Goal: Task Accomplishment & Management: Complete application form

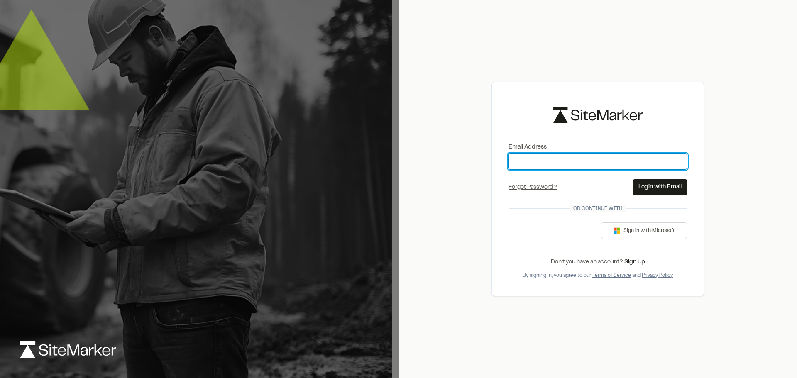
click at [582, 161] on input "Email Address" at bounding box center [597, 161] width 178 height 16
type input "**********"
click at [662, 187] on button "Login with Email" at bounding box center [660, 187] width 54 height 16
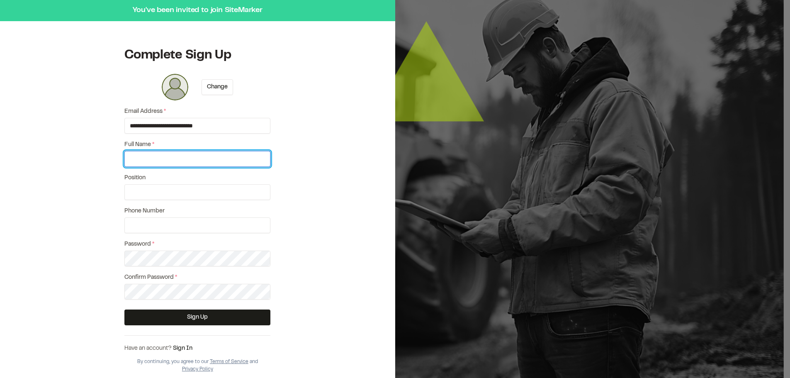
click at [164, 160] on input "Full Name *" at bounding box center [197, 159] width 146 height 16
type input "*"
type input "**********"
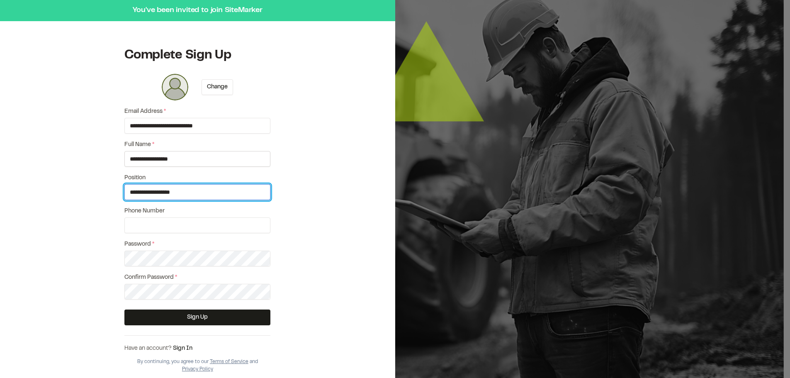
type input "**********"
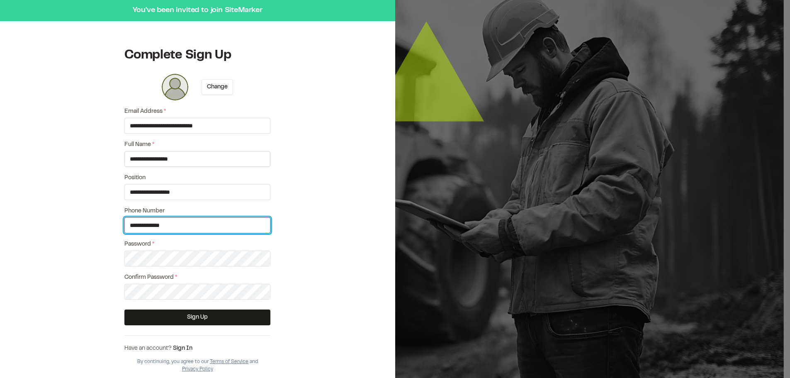
type input "**********"
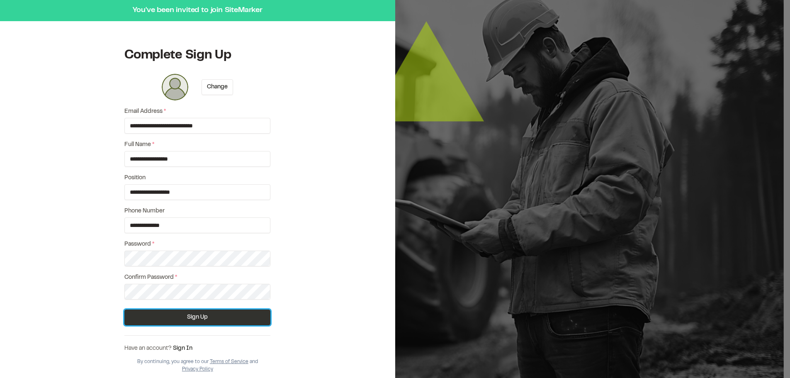
click at [204, 320] on button "Sign Up" at bounding box center [197, 317] width 146 height 16
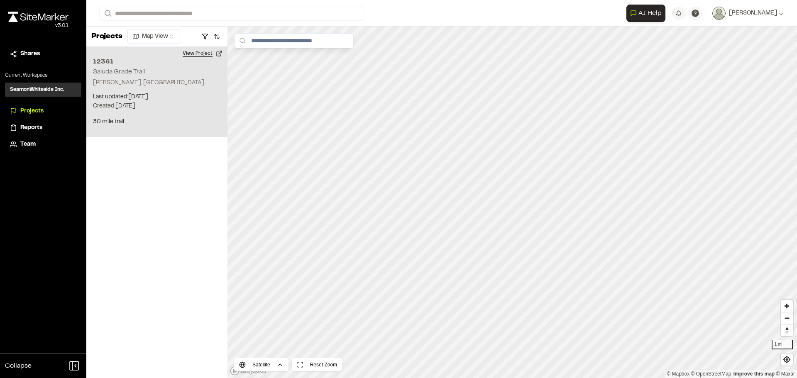
click at [193, 52] on button "View Project" at bounding box center [203, 53] width 50 height 13
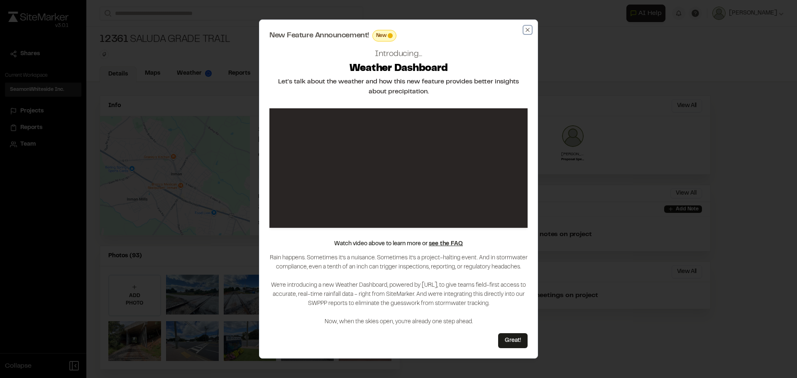
click at [527, 30] on icon "button" at bounding box center [527, 30] width 4 height 4
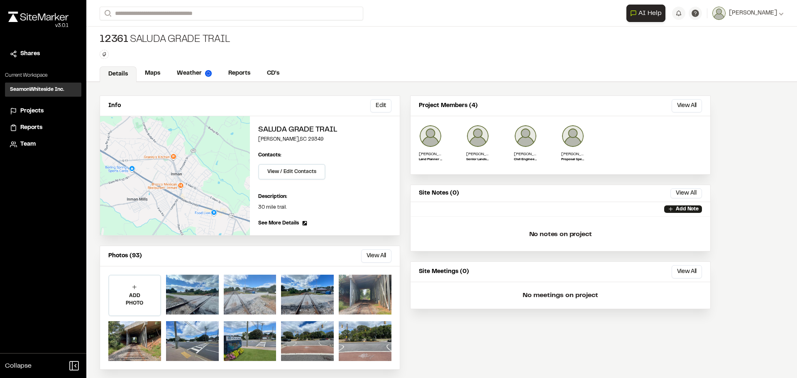
scroll to position [5, 0]
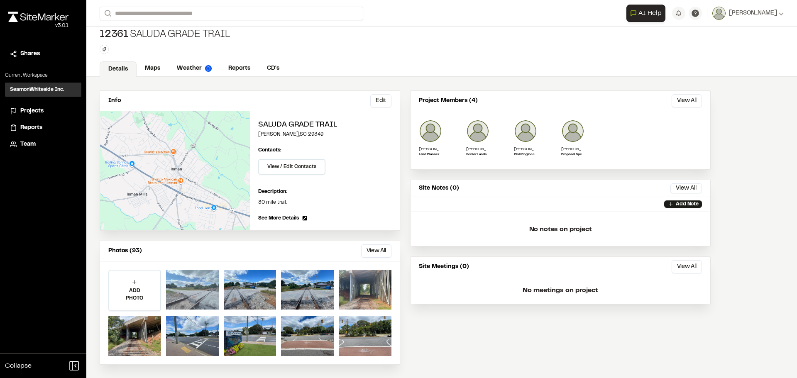
click at [190, 292] on div at bounding box center [192, 290] width 53 height 40
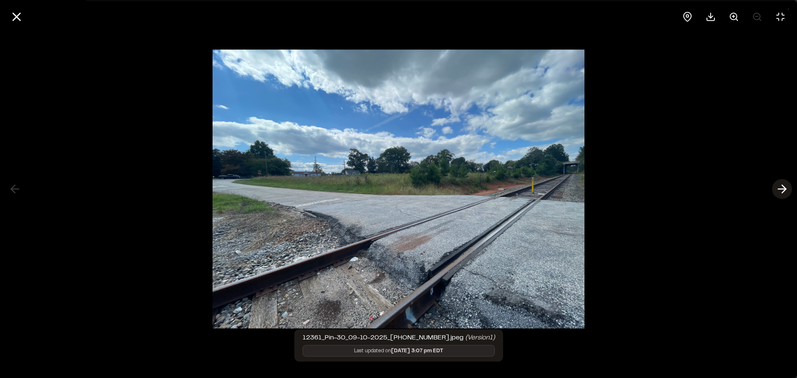
click at [782, 188] on icon at bounding box center [781, 189] width 13 height 14
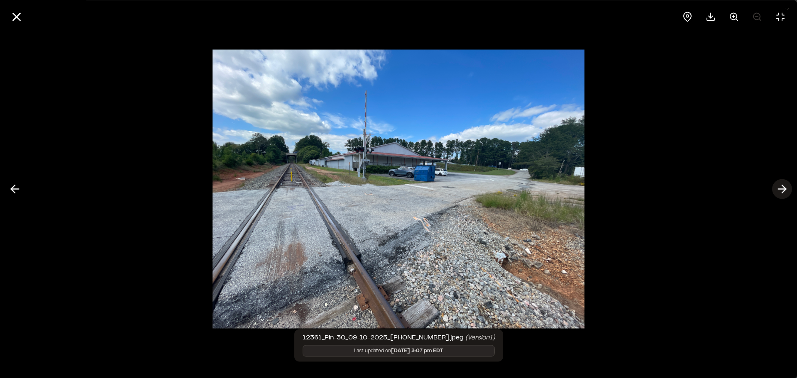
click at [782, 188] on icon at bounding box center [781, 189] width 13 height 14
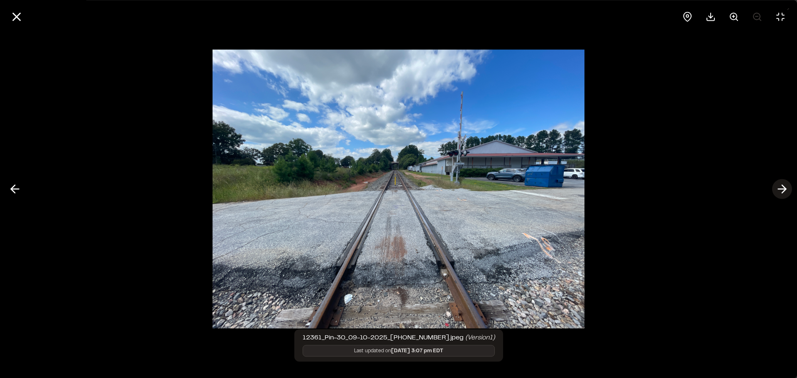
click at [782, 188] on icon at bounding box center [781, 189] width 13 height 14
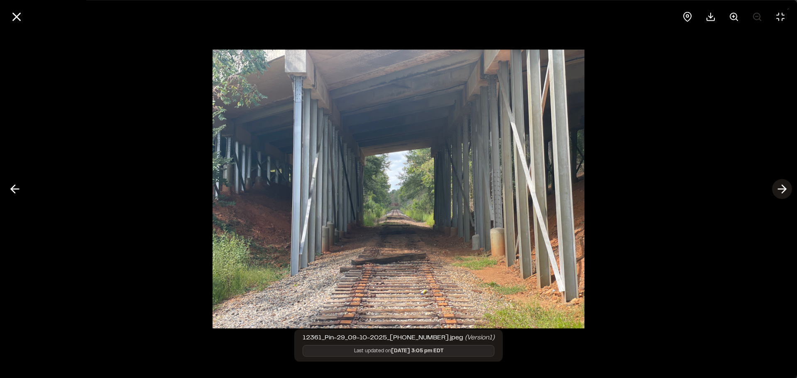
click at [782, 188] on icon at bounding box center [781, 189] width 13 height 14
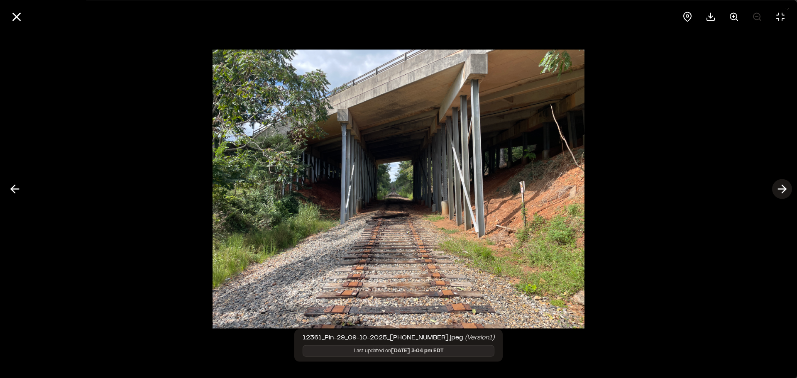
click at [782, 188] on icon at bounding box center [781, 189] width 13 height 14
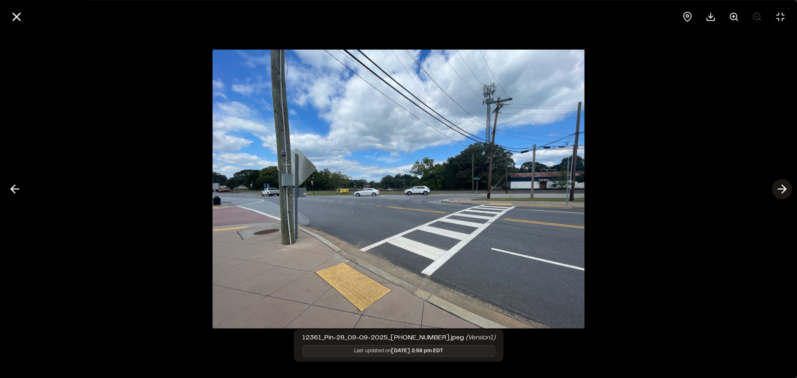
click at [782, 188] on icon at bounding box center [781, 189] width 13 height 14
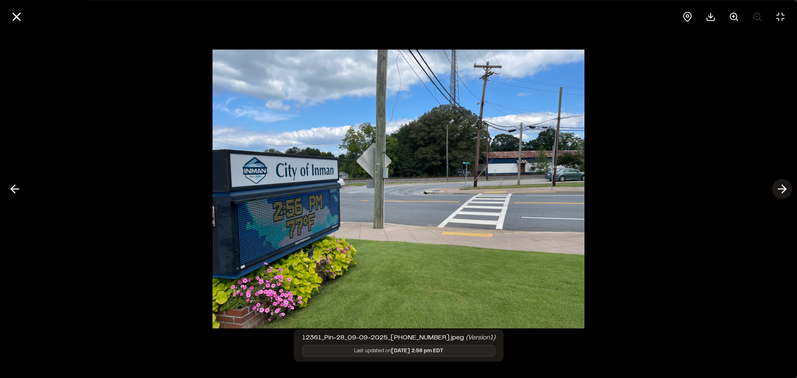
click at [782, 188] on icon at bounding box center [781, 189] width 13 height 14
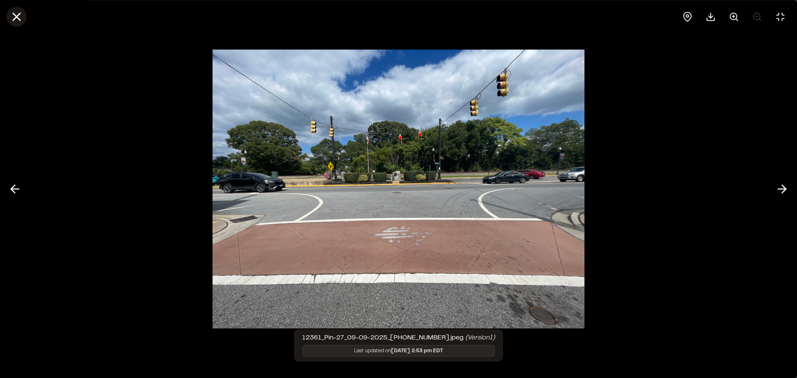
click at [18, 12] on icon at bounding box center [17, 17] width 14 height 14
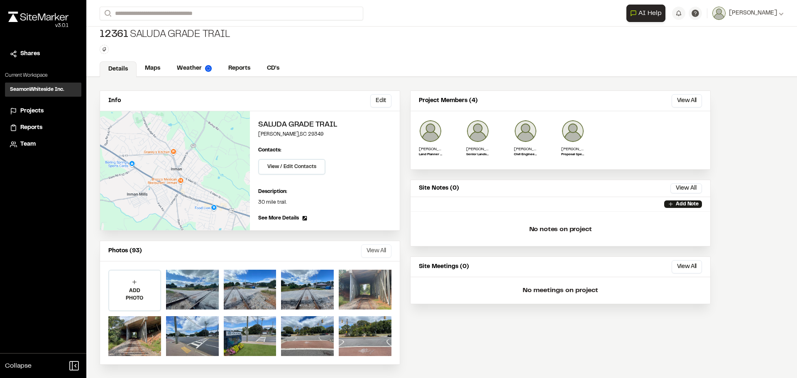
click at [378, 252] on button "View All" at bounding box center [376, 250] width 30 height 13
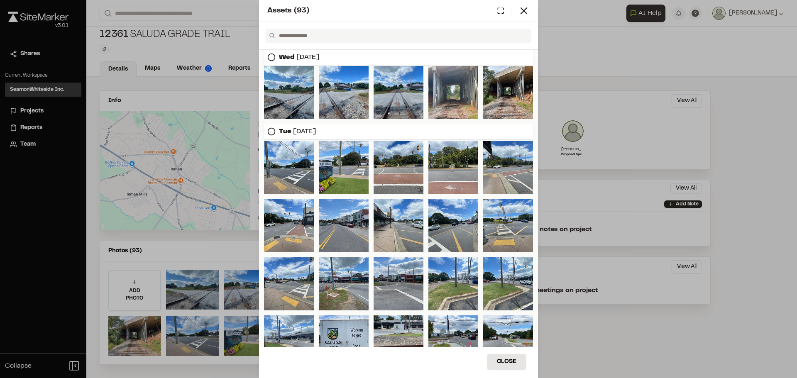
scroll to position [0, 0]
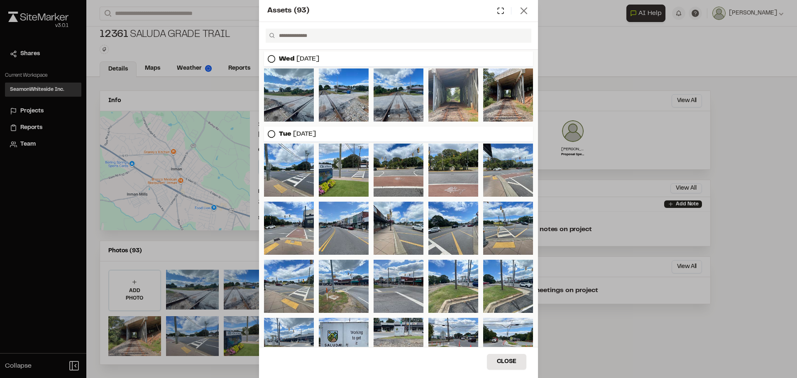
click at [522, 11] on icon at bounding box center [524, 11] width 12 height 12
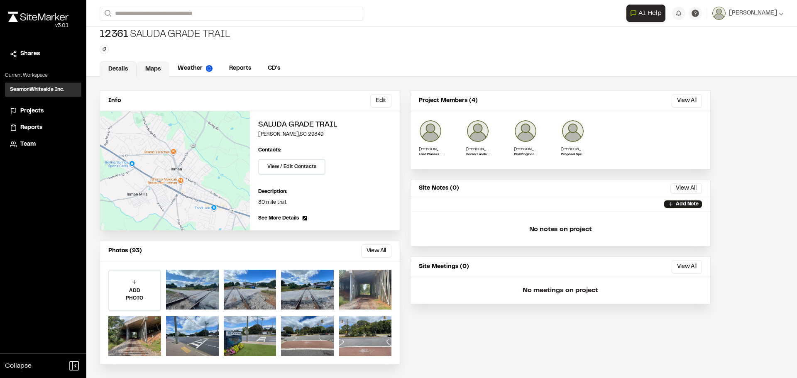
click at [151, 68] on link "Maps" at bounding box center [152, 69] width 33 height 16
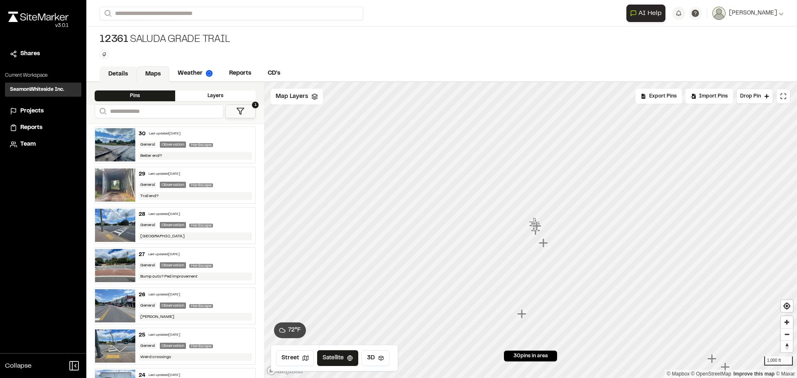
click at [117, 74] on link "Details" at bounding box center [118, 74] width 37 height 16
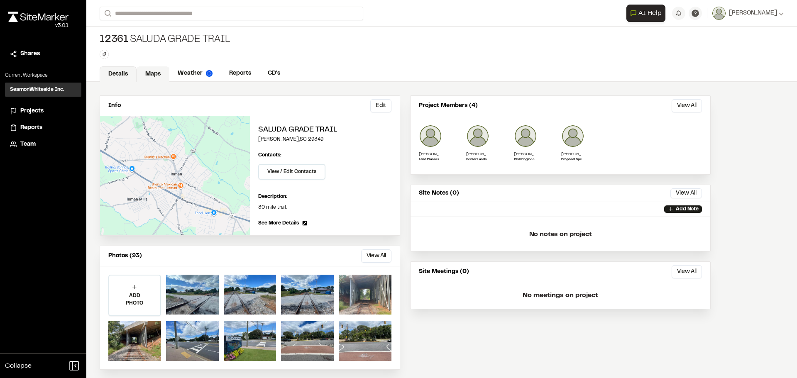
click at [153, 70] on link "Maps" at bounding box center [152, 74] width 33 height 16
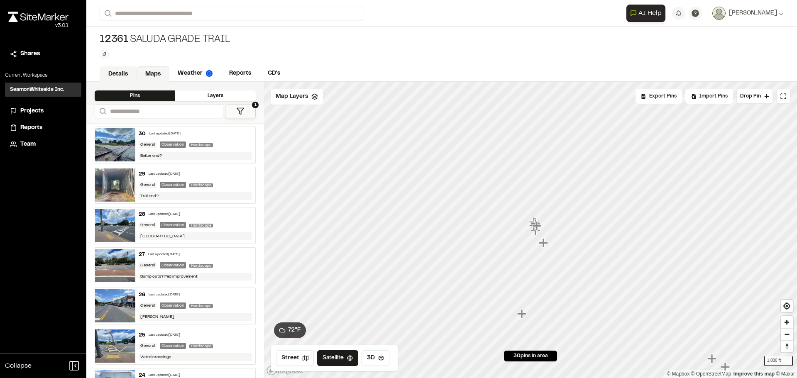
click at [117, 70] on link "Details" at bounding box center [118, 74] width 37 height 16
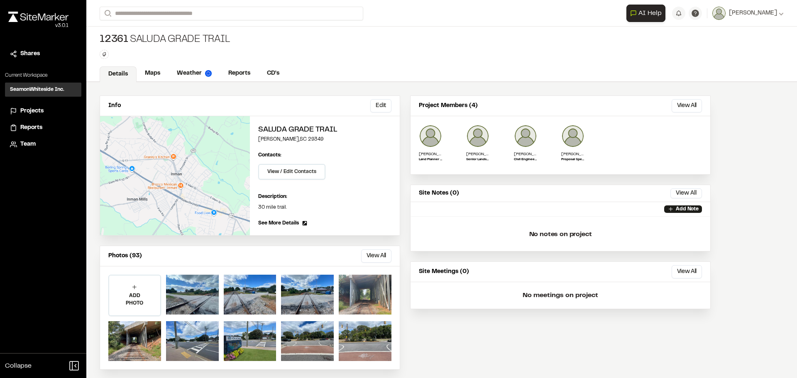
click at [25, 142] on span "Team" at bounding box center [27, 144] width 15 height 9
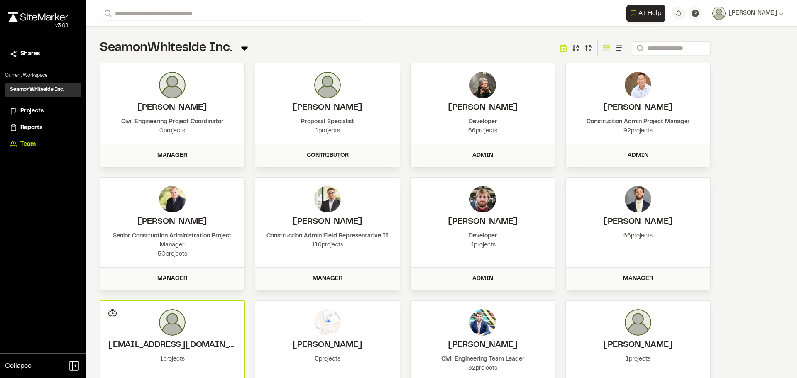
click at [31, 115] on span "Projects" at bounding box center [31, 111] width 23 height 9
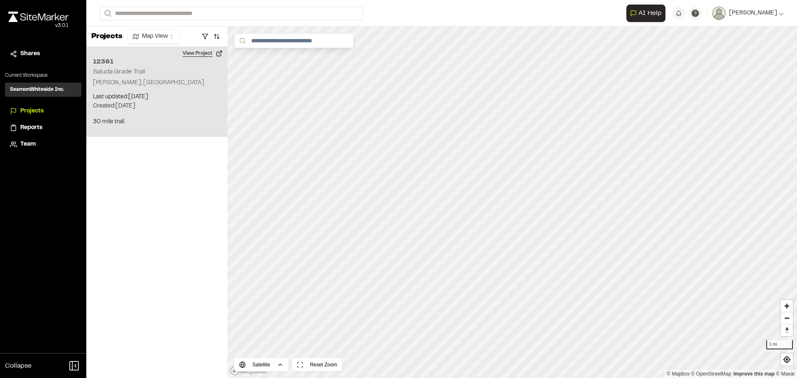
click at [193, 51] on button "View Project" at bounding box center [203, 53] width 50 height 13
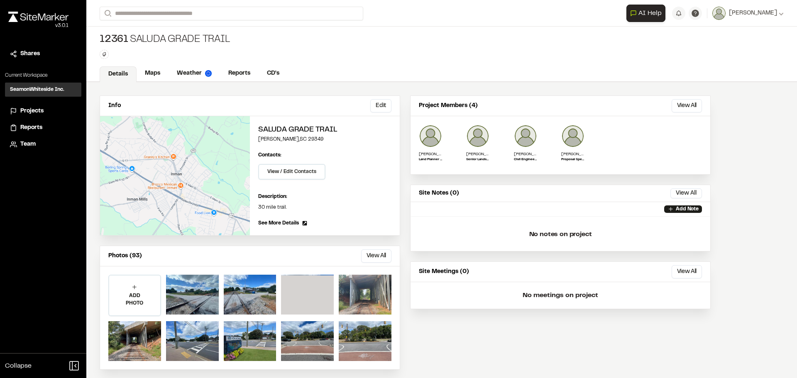
scroll to position [5, 0]
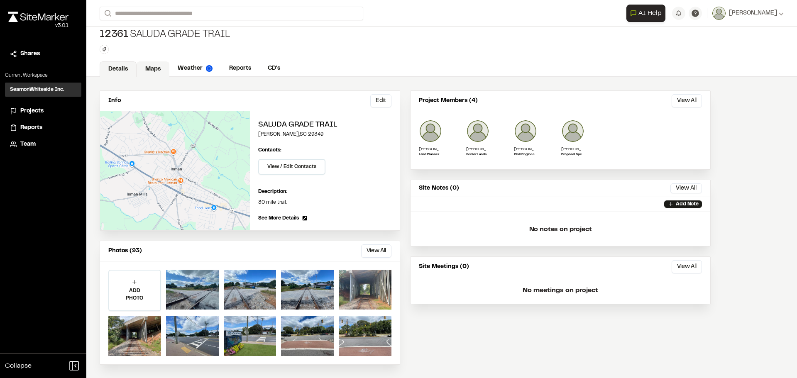
click at [153, 67] on link "Maps" at bounding box center [152, 69] width 33 height 16
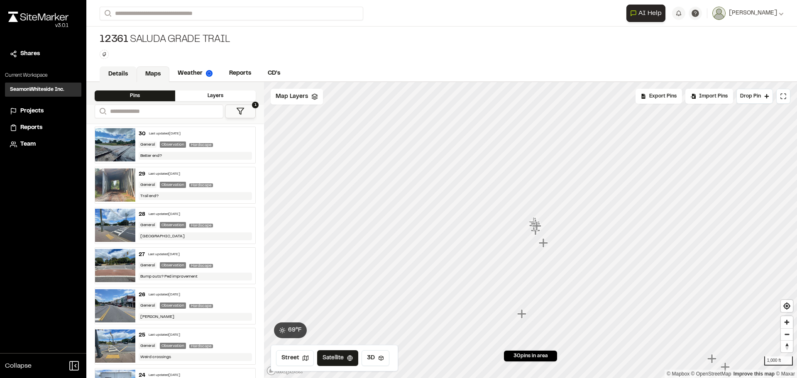
click at [113, 72] on link "Details" at bounding box center [118, 74] width 37 height 16
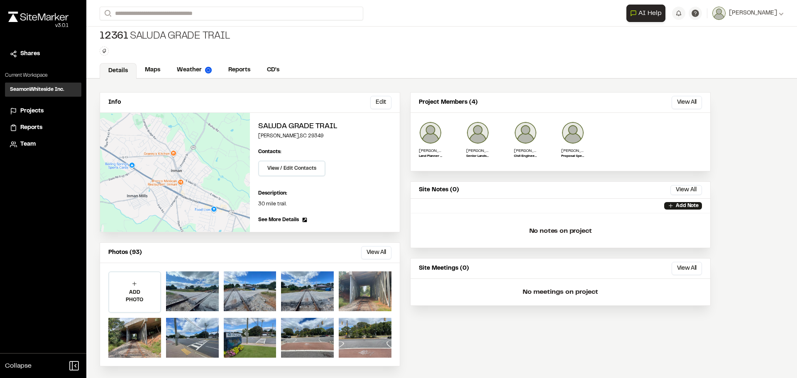
scroll to position [5, 0]
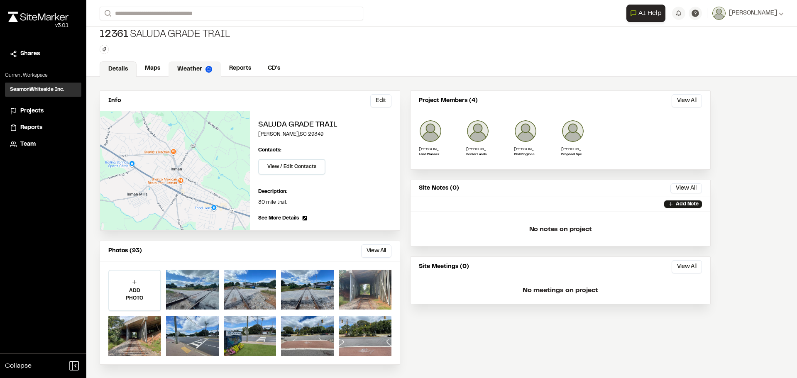
click at [187, 66] on link "Weather" at bounding box center [194, 69] width 52 height 16
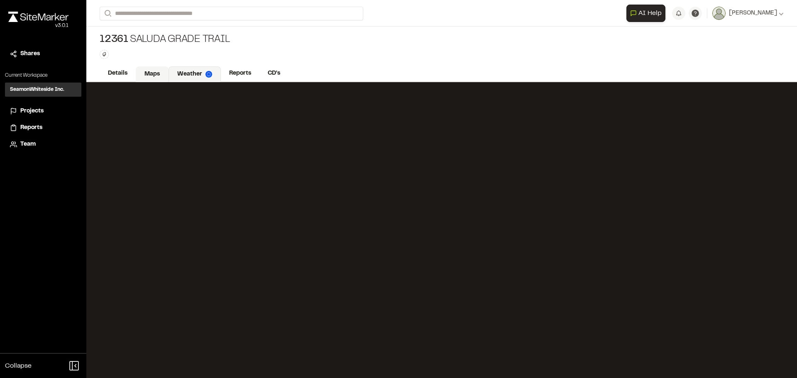
click at [150, 75] on link "Maps" at bounding box center [152, 74] width 33 height 16
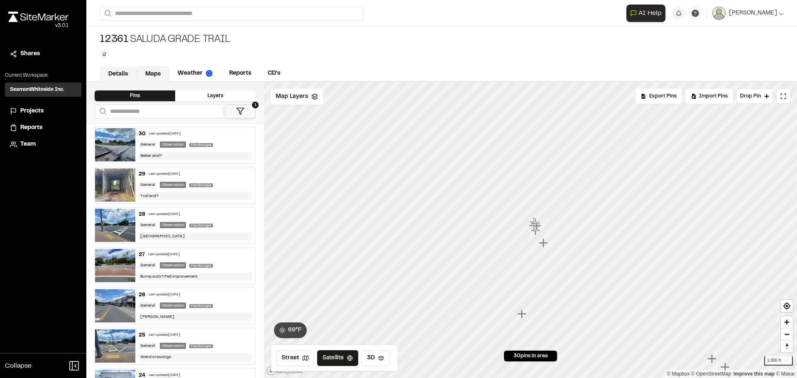
click at [117, 76] on link "Details" at bounding box center [118, 74] width 37 height 16
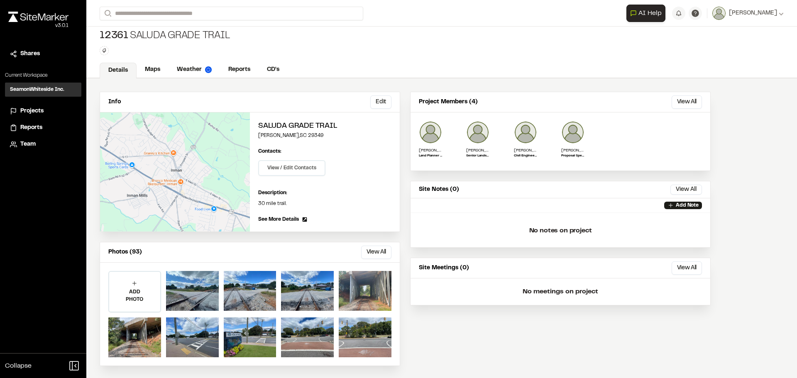
scroll to position [5, 0]
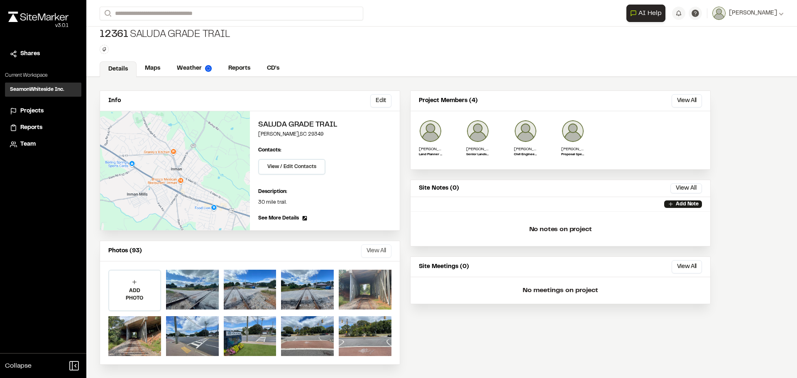
click at [367, 252] on button "View All" at bounding box center [376, 250] width 30 height 13
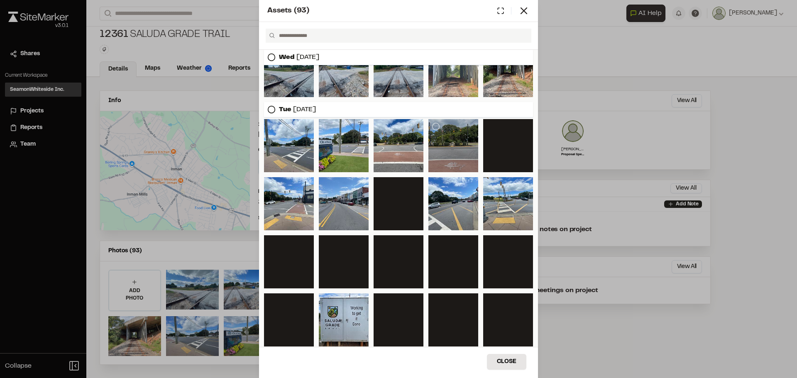
scroll to position [0, 0]
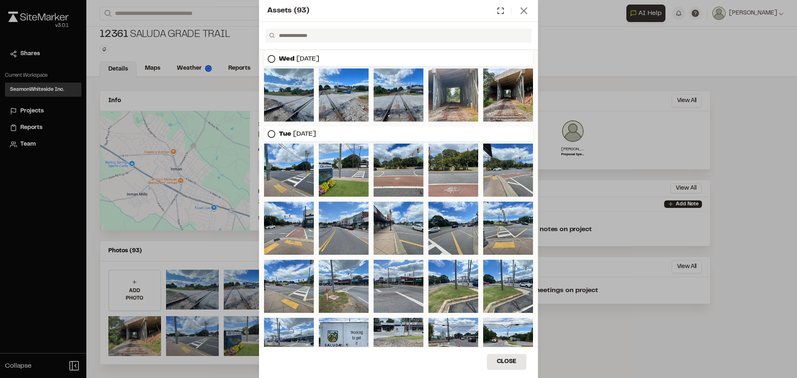
click at [526, 16] on icon at bounding box center [524, 11] width 12 height 12
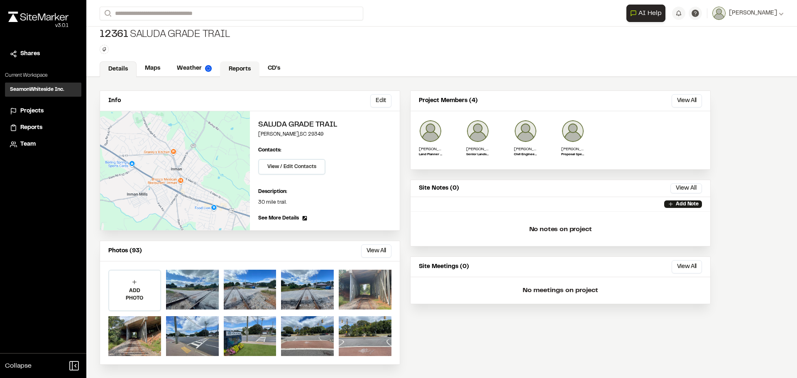
click at [236, 69] on link "Reports" at bounding box center [239, 69] width 39 height 16
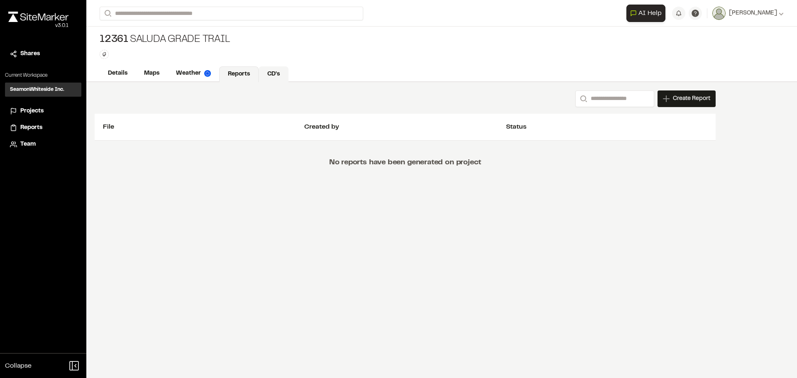
click at [272, 72] on link "CD's" at bounding box center [273, 74] width 30 height 16
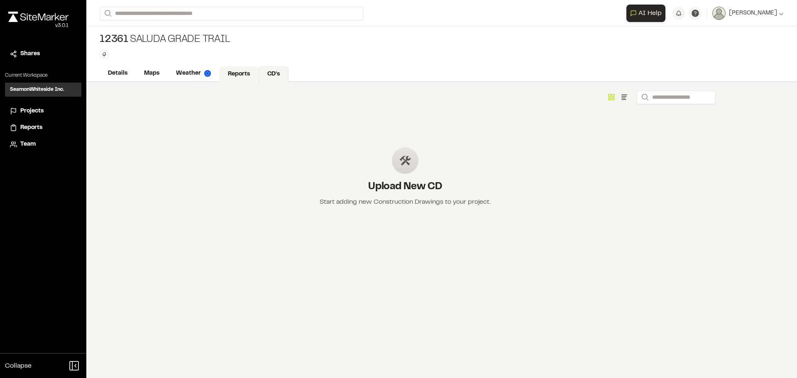
click at [232, 73] on link "Reports" at bounding box center [238, 74] width 39 height 16
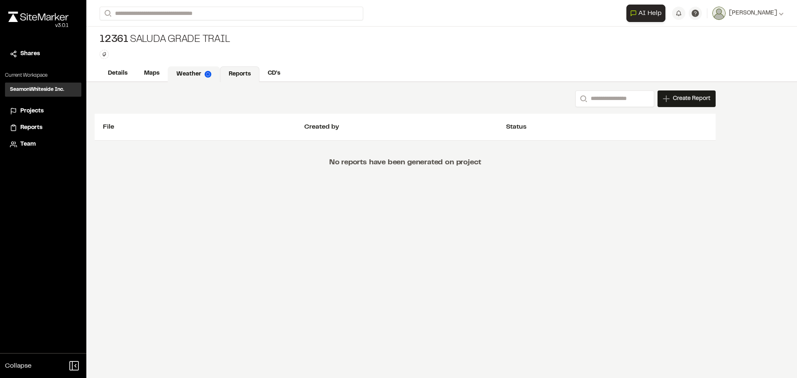
click at [185, 73] on link "Weather" at bounding box center [194, 74] width 52 height 16
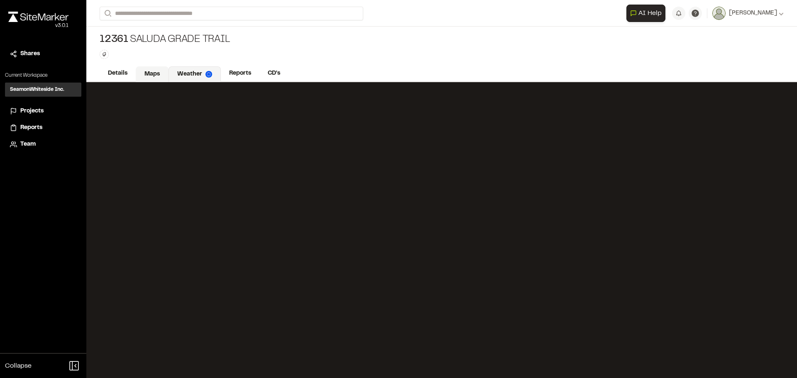
click at [150, 73] on link "Maps" at bounding box center [152, 74] width 33 height 16
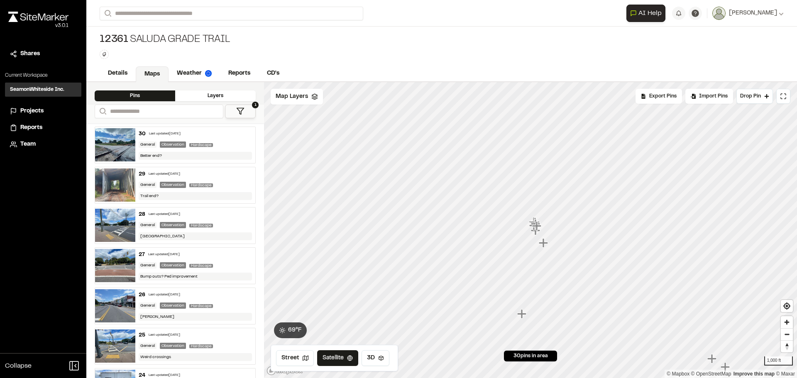
click at [115, 147] on img at bounding box center [115, 144] width 40 height 33
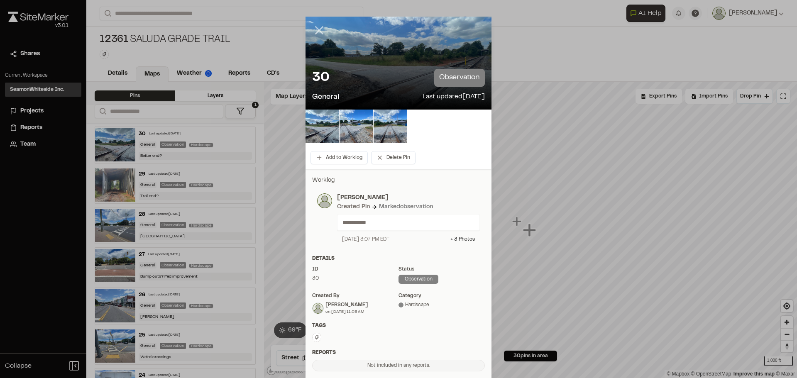
click at [315, 29] on icon at bounding box center [319, 30] width 14 height 14
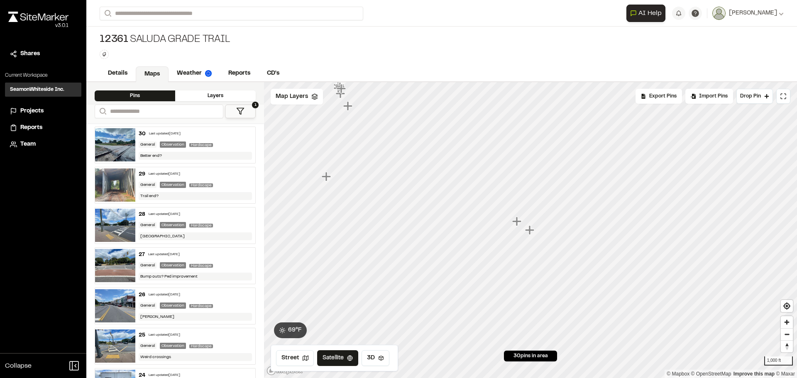
click at [149, 174] on div "Last updated Sep 10, 2025" at bounding box center [165, 174] width 32 height 5
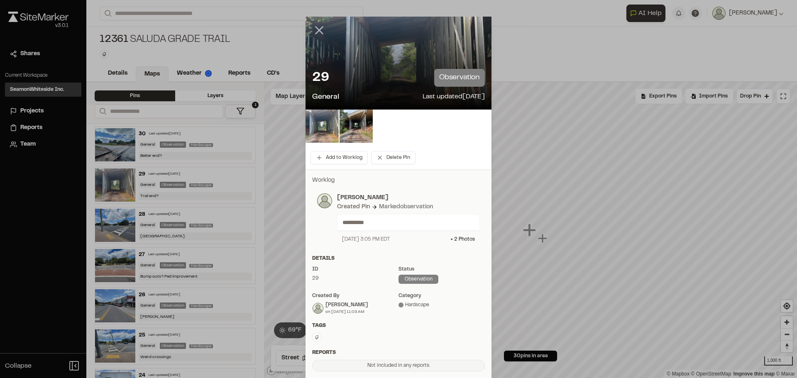
click at [316, 31] on line at bounding box center [319, 30] width 7 height 7
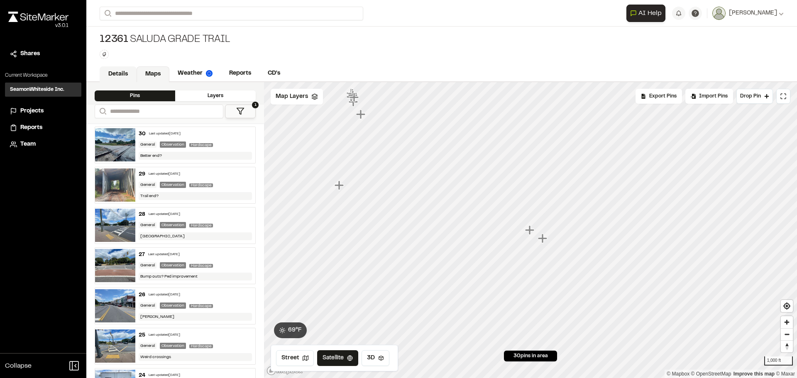
click at [129, 71] on link "Details" at bounding box center [118, 74] width 37 height 16
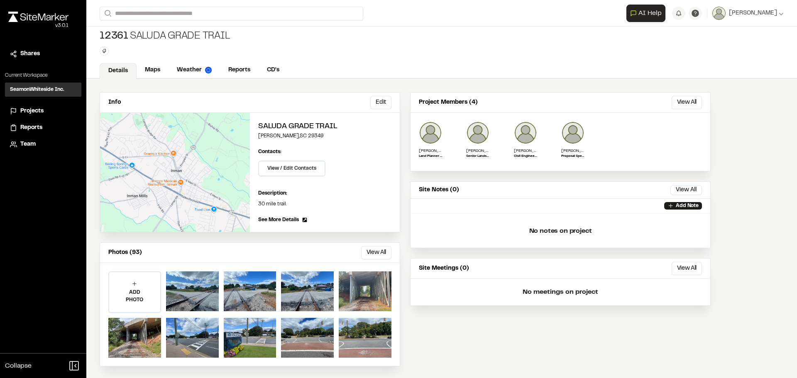
scroll to position [5, 0]
